Goal: Information Seeking & Learning: Understand process/instructions

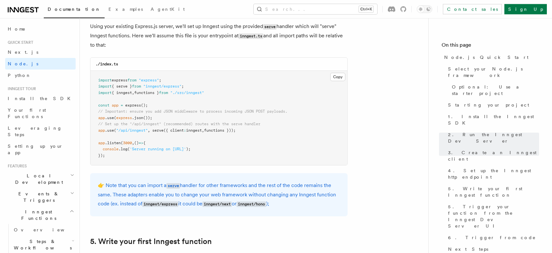
scroll to position [977, 0]
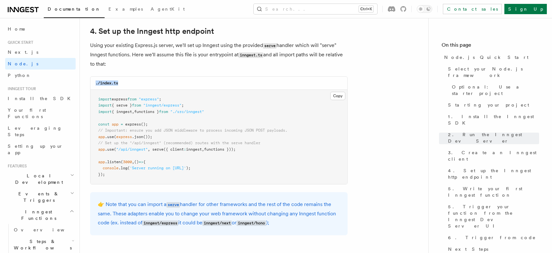
drag, startPoint x: 188, startPoint y: 181, endPoint x: 91, endPoint y: 81, distance: 138.7
click at [91, 90] on pre "import express from "express" ; import { serve } from "inngest/express" ; impor…" at bounding box center [218, 137] width 257 height 95
copy code "./index.ts"
click at [316, 158] on pre "import express from "express" ; import { serve } from "inngest/express" ; impor…" at bounding box center [218, 137] width 257 height 95
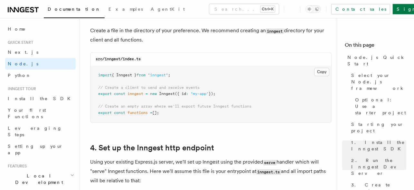
scroll to position [853, 0]
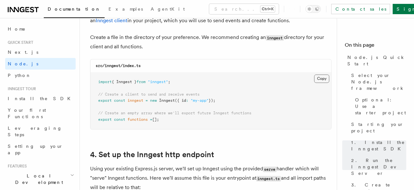
click at [322, 80] on button "Copy Copied" at bounding box center [321, 78] width 15 height 8
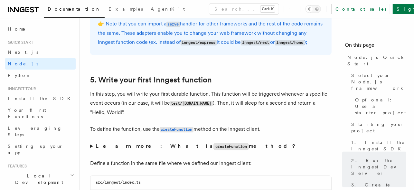
scroll to position [1331, 0]
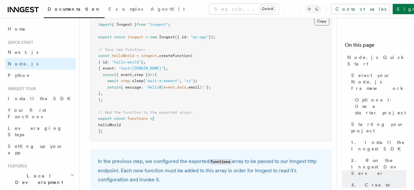
click at [321, 25] on button "Copy Copied" at bounding box center [321, 21] width 15 height 8
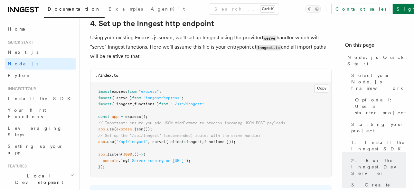
scroll to position [983, 0]
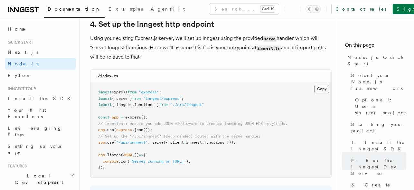
click at [324, 90] on button "Copy Copied" at bounding box center [321, 89] width 15 height 8
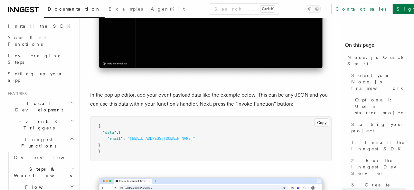
scroll to position [1896, 0]
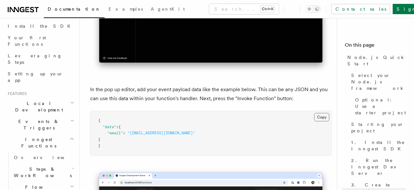
click at [322, 121] on button "Copy Copied" at bounding box center [321, 117] width 15 height 8
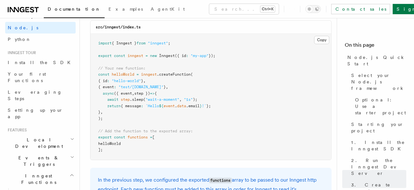
scroll to position [1244, 0]
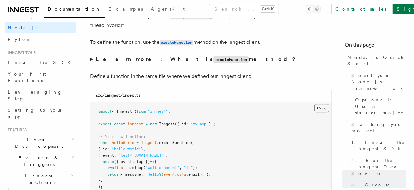
click at [322, 112] on button "Copy Copied" at bounding box center [321, 108] width 15 height 8
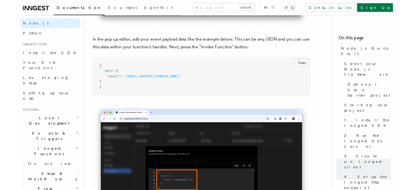
scroll to position [1940, 0]
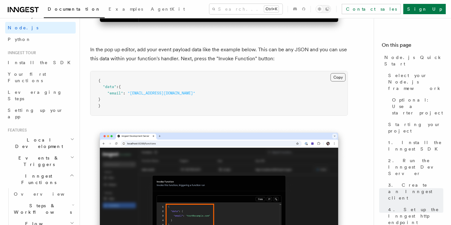
click at [333, 81] on button "Copy Copied" at bounding box center [337, 77] width 15 height 8
click at [337, 81] on button "Copy Copied" at bounding box center [337, 77] width 15 height 8
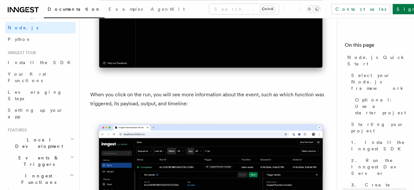
scroll to position [2331, 0]
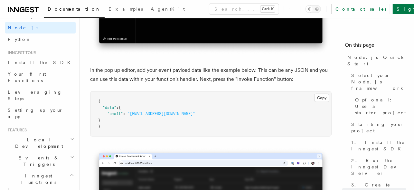
scroll to position [1940, 0]
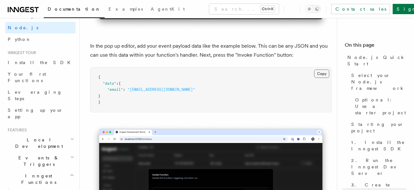
click at [321, 78] on button "Copy Copied" at bounding box center [321, 74] width 15 height 8
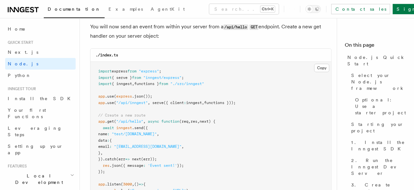
scroll to position [3330, 0]
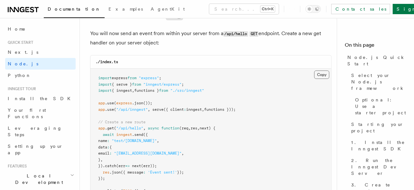
click at [324, 79] on button "Copy Copied" at bounding box center [321, 75] width 15 height 8
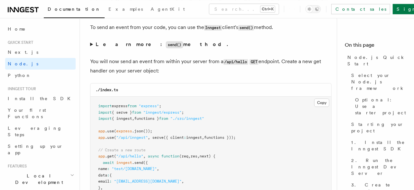
scroll to position [3287, 0]
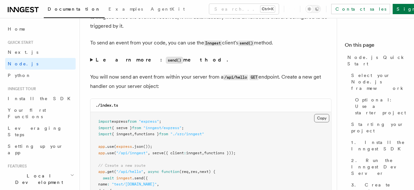
click at [323, 122] on button "Copy Copied" at bounding box center [321, 118] width 15 height 8
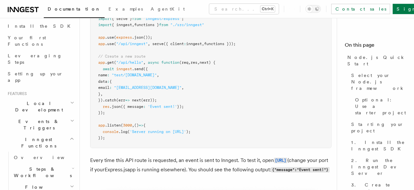
scroll to position [3374, 0]
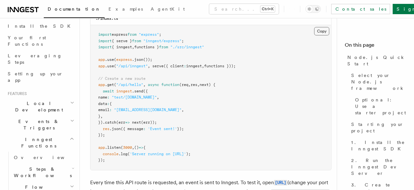
click at [322, 35] on button "Copy Copied" at bounding box center [321, 31] width 15 height 8
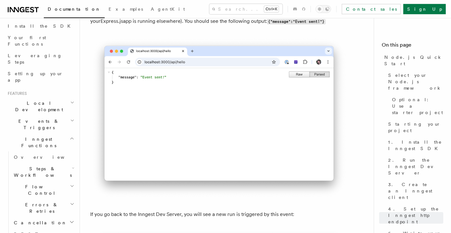
scroll to position [3546, 0]
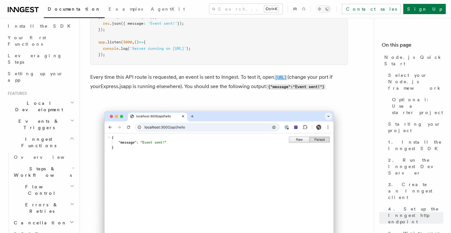
click at [276, 80] on code "http://localhost:3000/api/hello" at bounding box center [281, 77] width 14 height 5
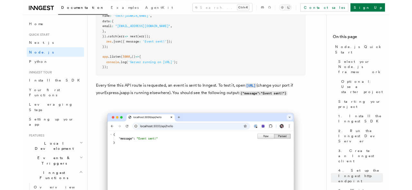
scroll to position [3503, 0]
